Goal: Information Seeking & Learning: Check status

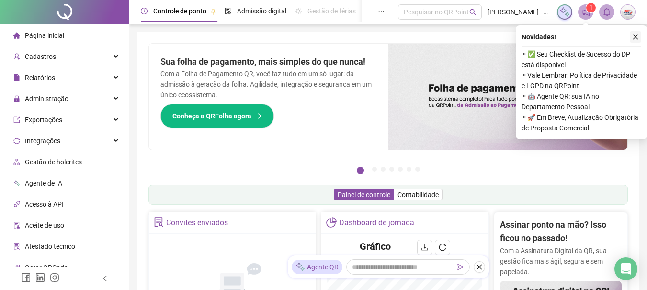
click at [638, 36] on icon "close" at bounding box center [635, 37] width 7 height 7
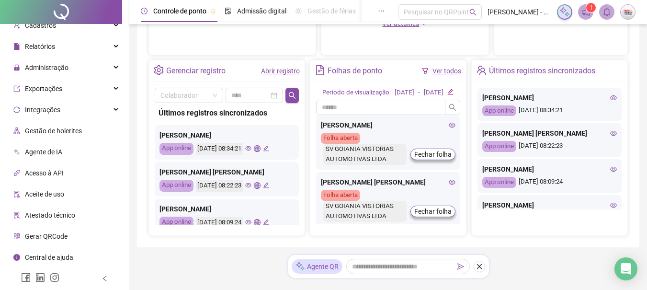
scroll to position [48, 0]
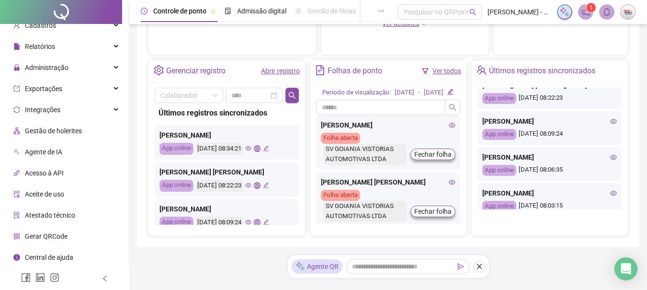
click at [607, 126] on div "[PERSON_NAME]" at bounding box center [549, 121] width 135 height 11
click at [610, 124] on icon "eye" at bounding box center [613, 121] width 7 height 7
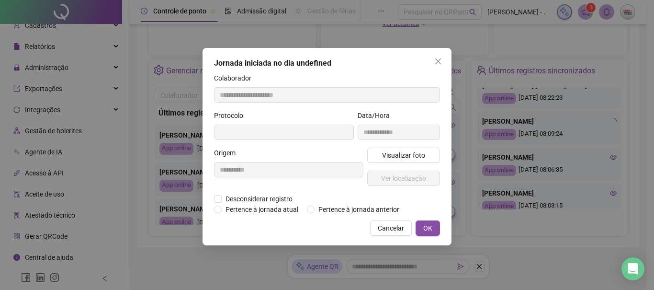
type input "**********"
click at [390, 230] on span "Cancelar" at bounding box center [391, 228] width 26 height 11
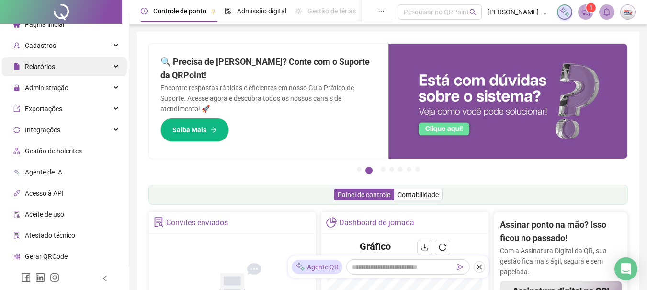
scroll to position [0, 0]
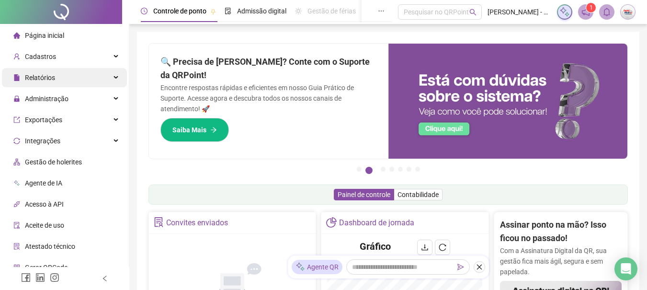
click at [67, 78] on div "Relatórios" at bounding box center [64, 77] width 125 height 19
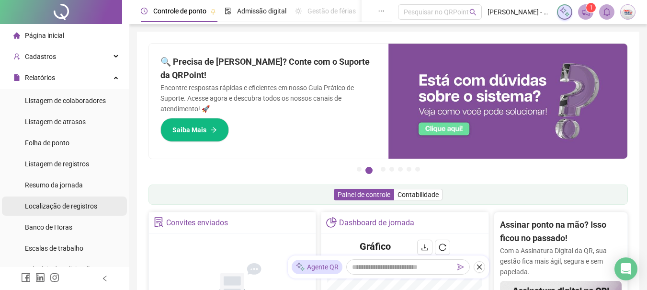
click at [60, 204] on span "Localização de registros" at bounding box center [61, 206] width 72 height 8
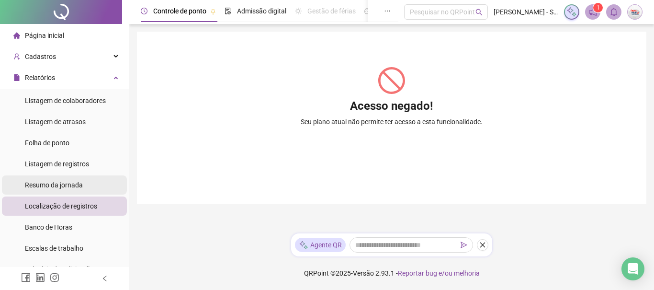
click at [53, 179] on div "Resumo da jornada" at bounding box center [54, 184] width 58 height 19
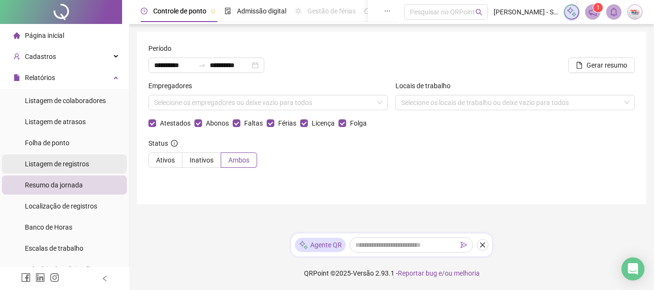
click at [57, 161] on span "Listagem de registros" at bounding box center [57, 164] width 64 height 8
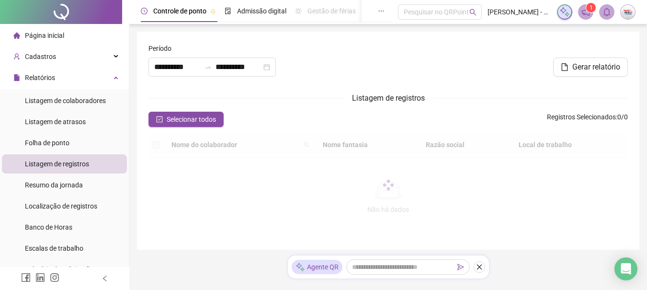
type input "**********"
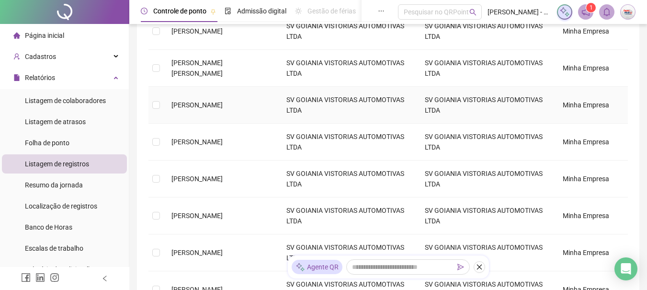
scroll to position [239, 0]
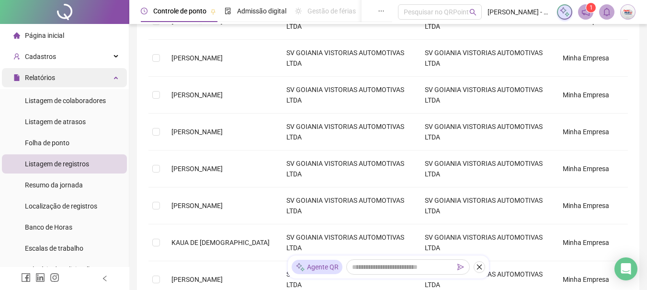
click at [54, 68] on span "Relatórios" at bounding box center [34, 77] width 42 height 19
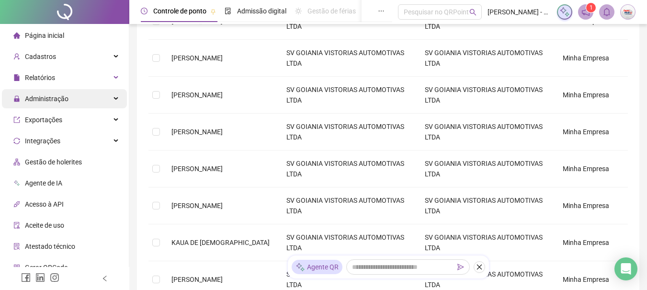
click at [67, 103] on span "Administração" at bounding box center [40, 98] width 55 height 19
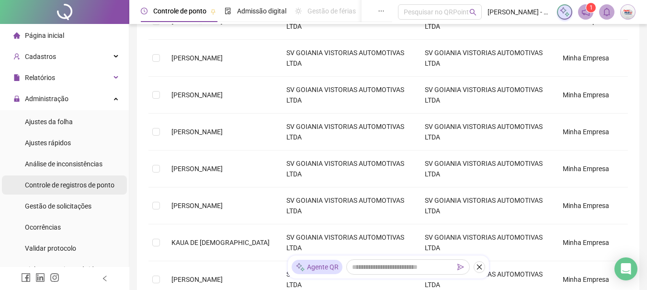
click at [67, 186] on span "Controle de registros de ponto" at bounding box center [70, 185] width 90 height 8
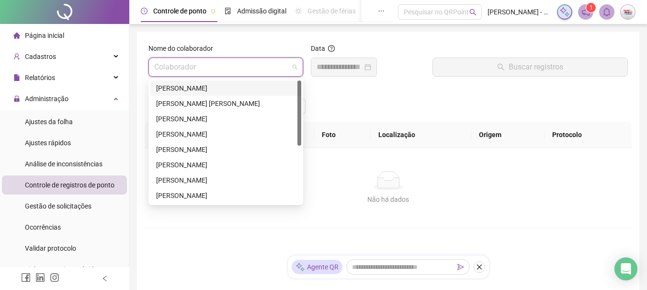
click at [221, 69] on input "search" at bounding box center [221, 67] width 135 height 18
click at [224, 138] on div "[PERSON_NAME]" at bounding box center [225, 134] width 139 height 11
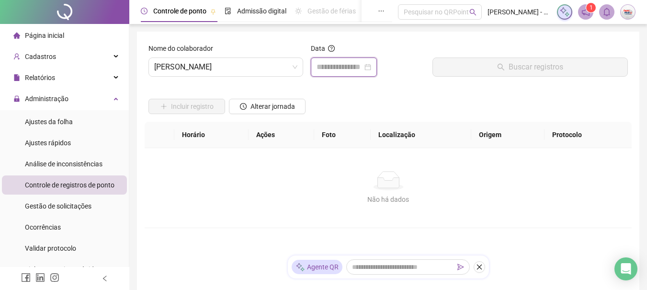
click at [340, 69] on input at bounding box center [339, 66] width 46 height 11
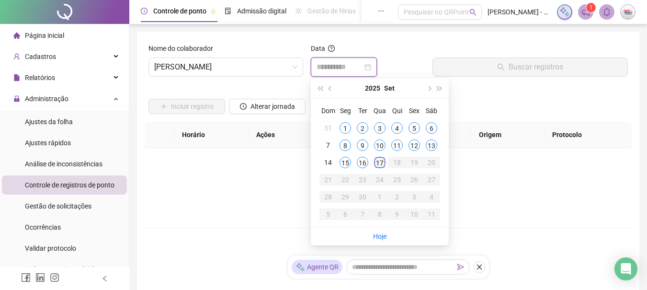
type input "**********"
click at [379, 162] on div "17" at bounding box center [379, 162] width 11 height 11
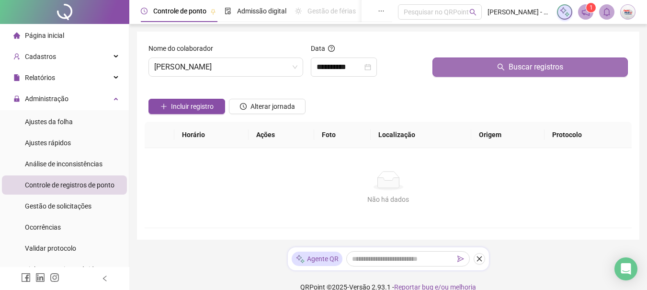
click at [473, 66] on button "Buscar registros" at bounding box center [529, 66] width 195 height 19
